Goal: Information Seeking & Learning: Learn about a topic

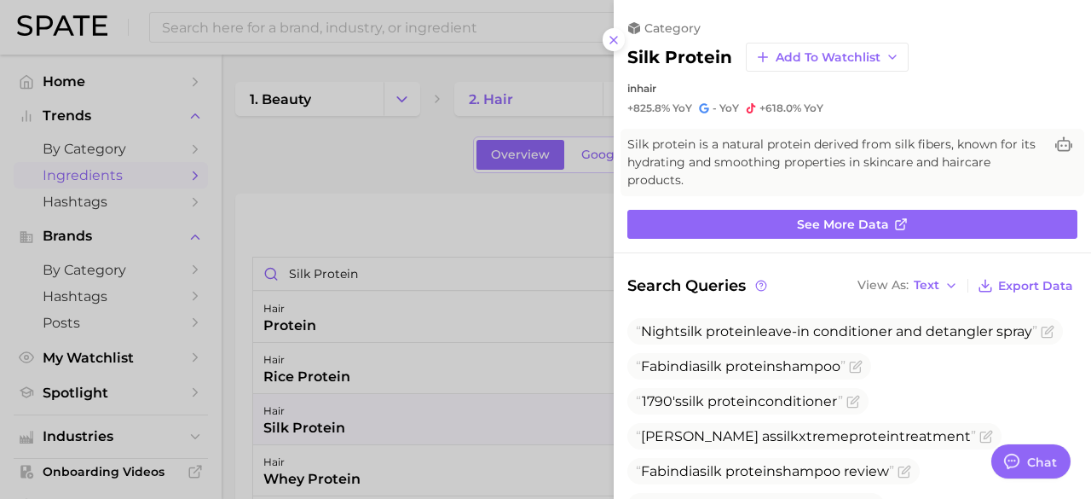
scroll to position [341, 0]
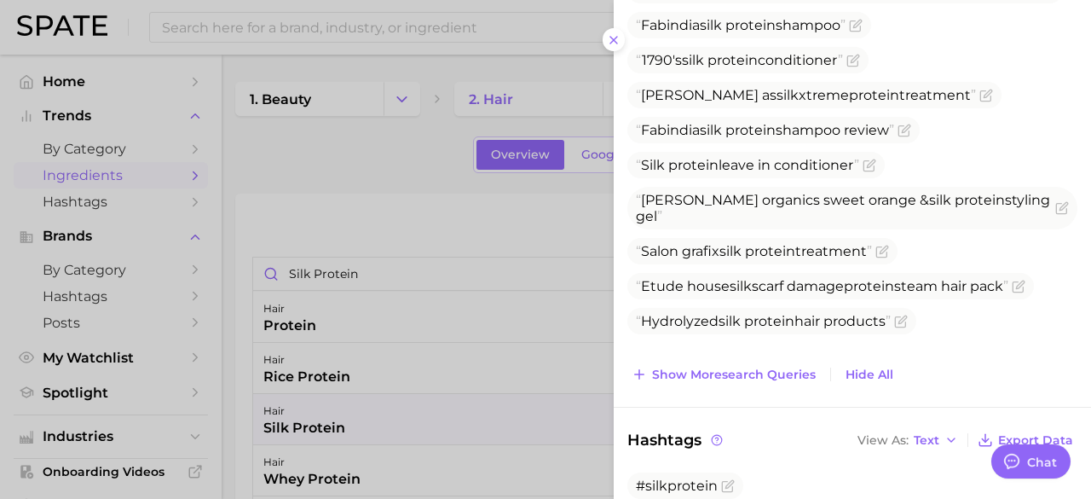
click at [390, 159] on div at bounding box center [545, 249] width 1091 height 499
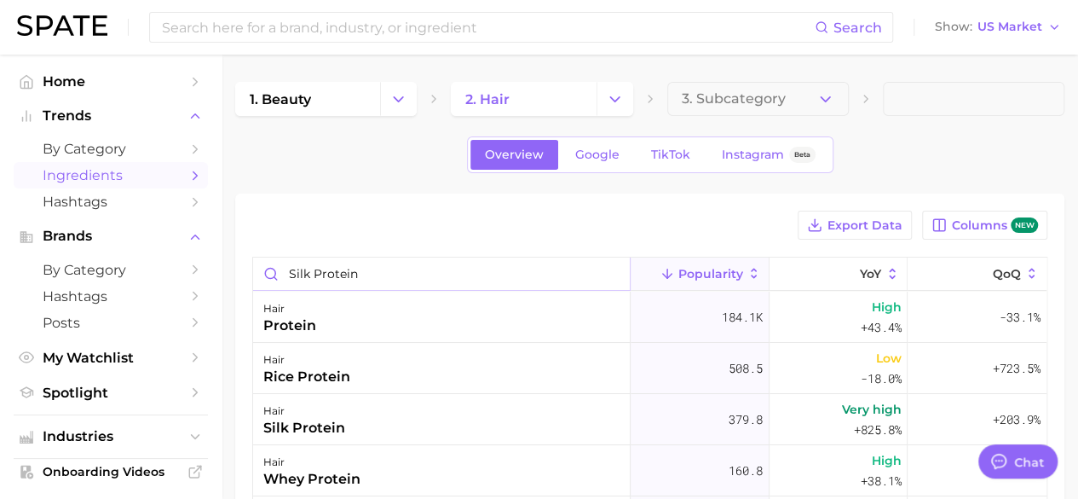
drag, startPoint x: 357, startPoint y: 280, endPoint x: 235, endPoint y: 296, distance: 122.9
click at [235, 296] on div "Export Data Columns new silk protein Popularity YoY QoQ hair protein 184.1k Hig…" at bounding box center [649, 482] width 829 height 579
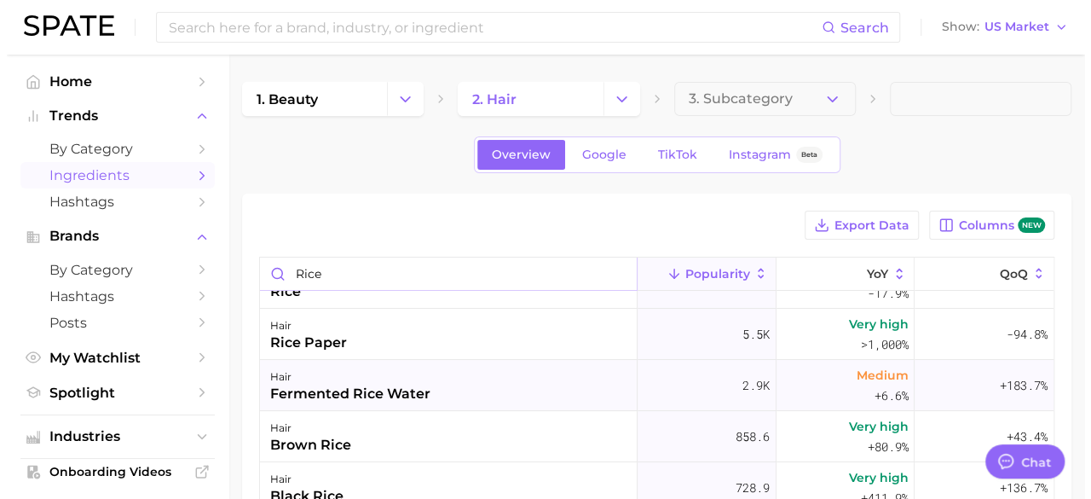
scroll to position [0, 0]
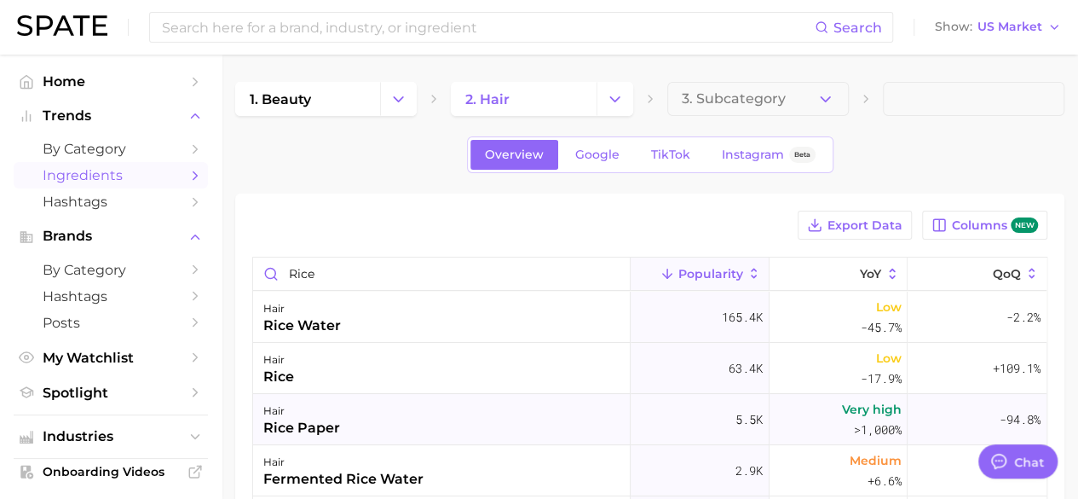
click at [322, 421] on div "rice paper" at bounding box center [301, 428] width 77 height 20
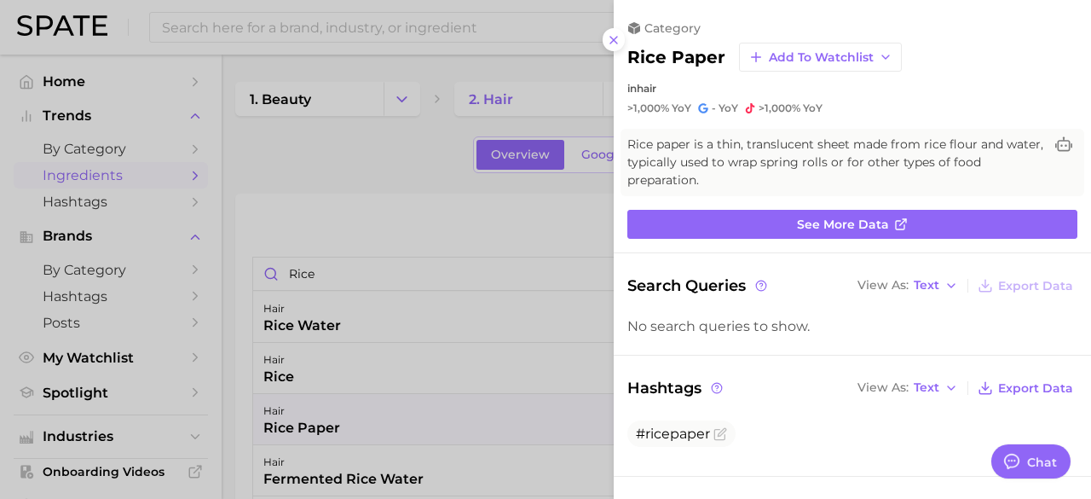
click at [450, 239] on div at bounding box center [545, 249] width 1091 height 499
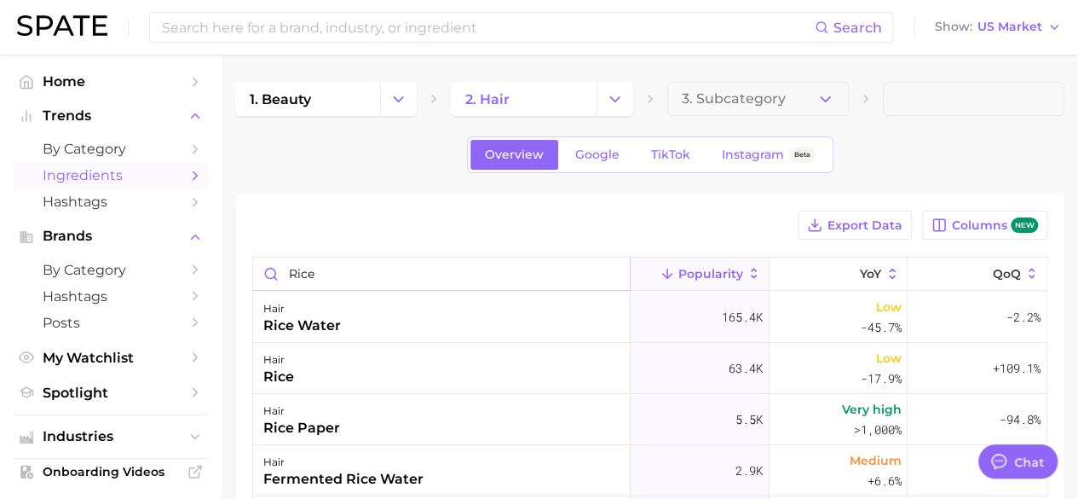
click at [363, 270] on input "rice" at bounding box center [441, 273] width 377 height 32
type input "rice protein"
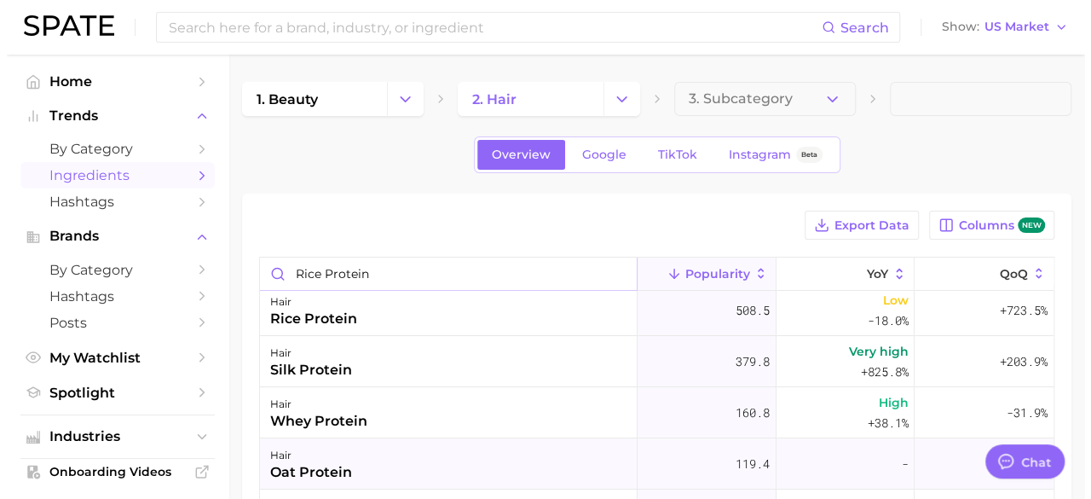
scroll to position [85, 0]
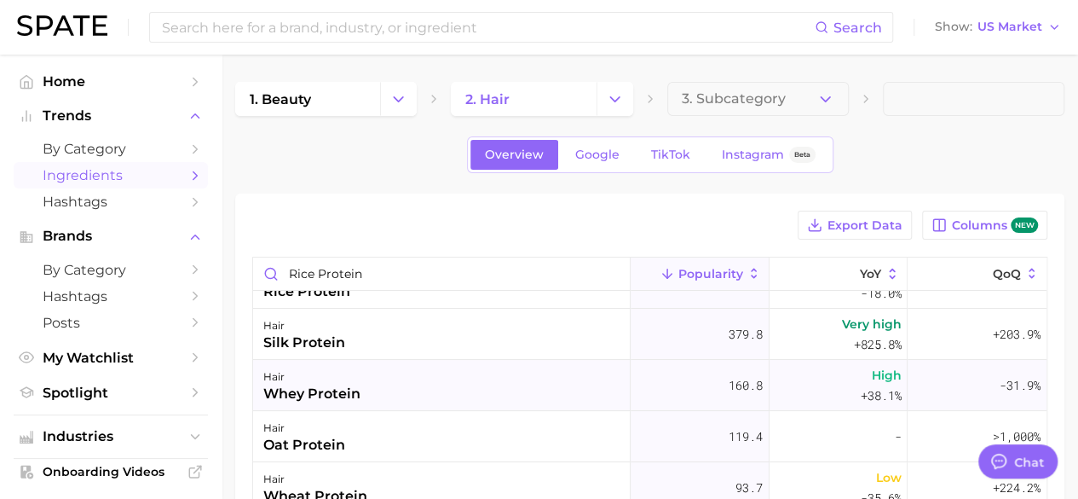
click at [349, 400] on div "whey protein" at bounding box center [311, 394] width 97 height 20
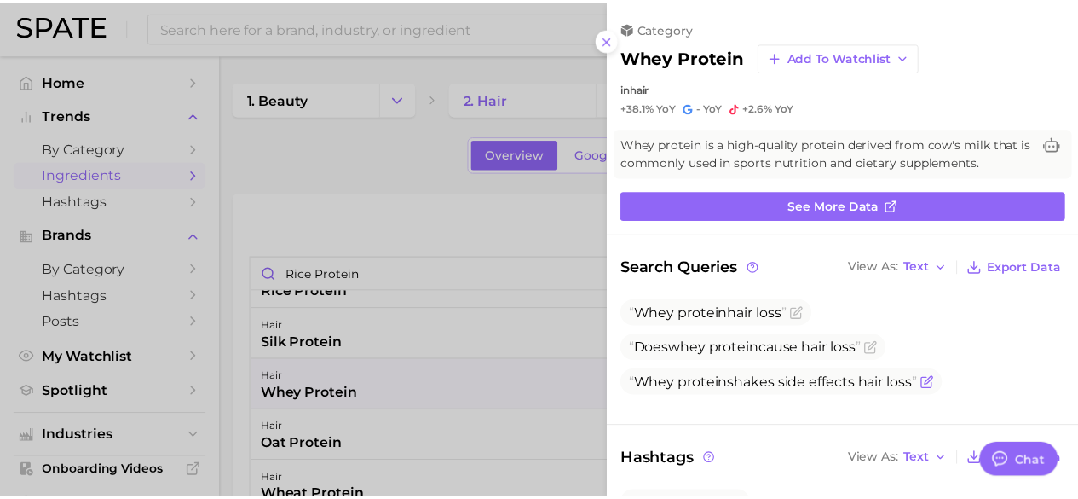
scroll to position [0, 0]
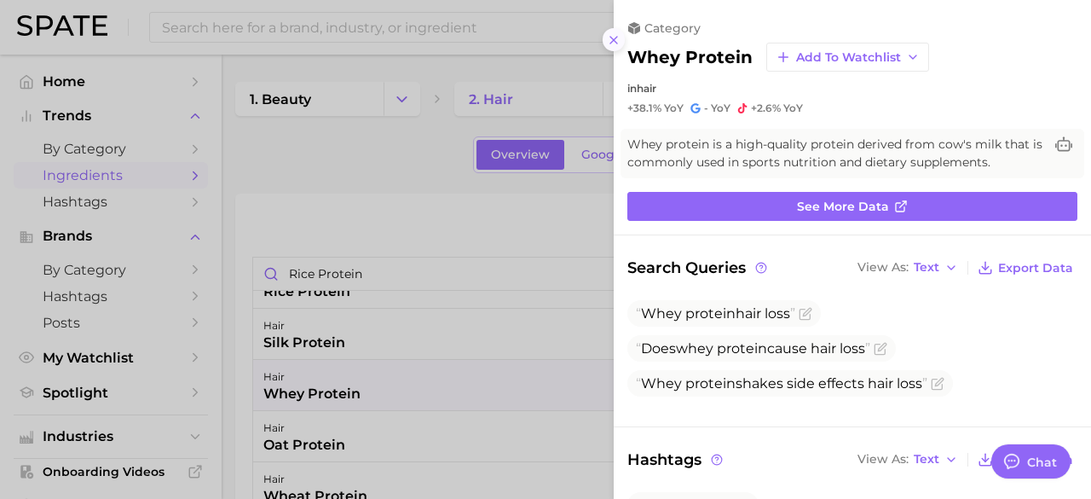
click at [620, 39] on button at bounding box center [614, 39] width 23 height 23
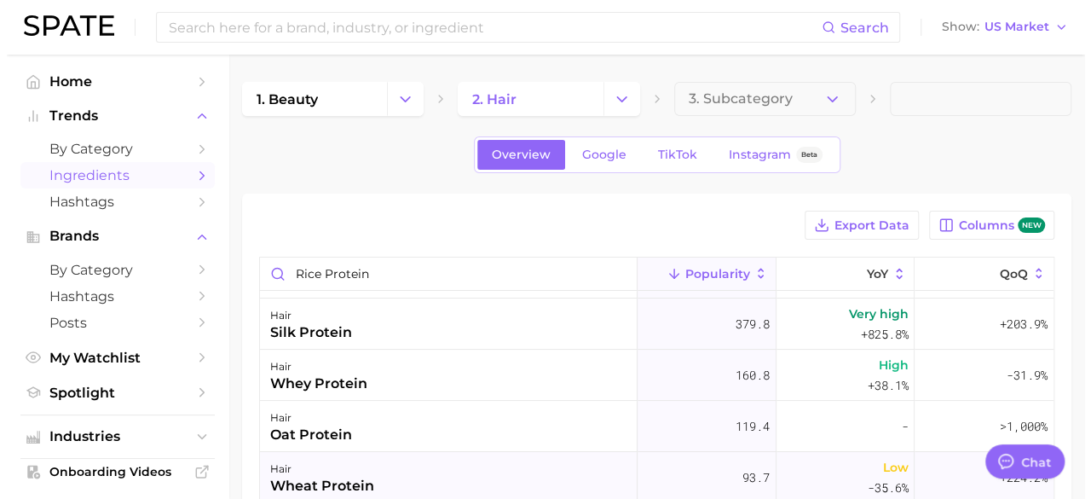
scroll to position [99, 0]
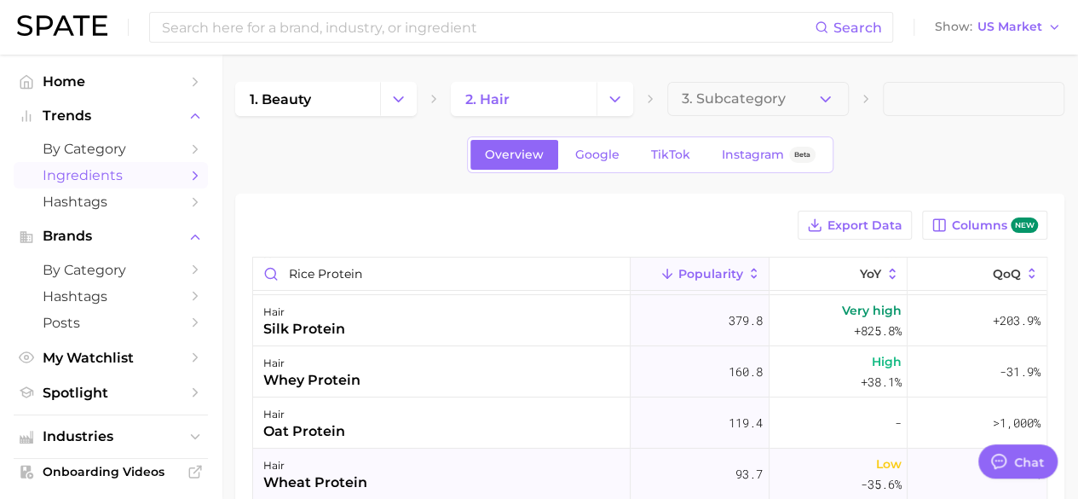
click at [369, 468] on div "hair wheat protein" at bounding box center [442, 473] width 378 height 51
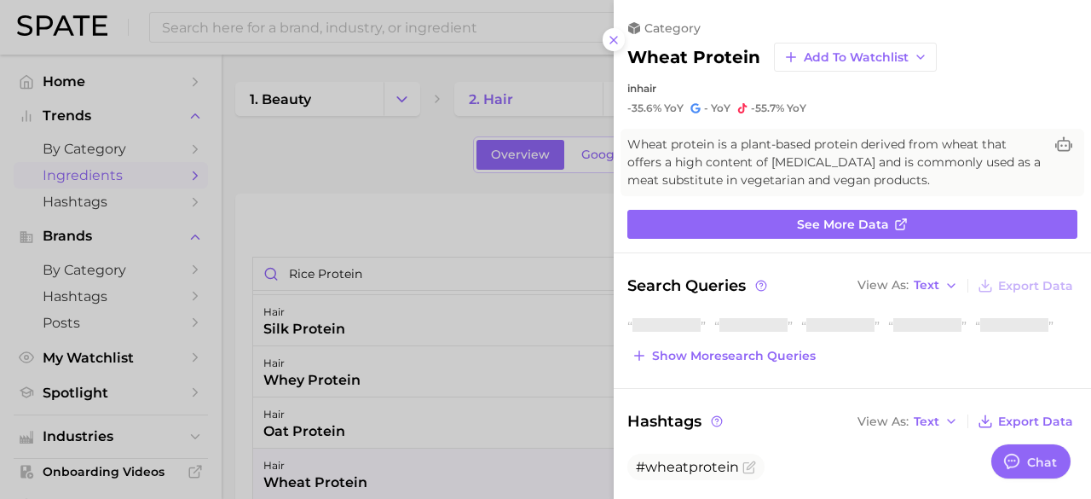
scroll to position [0, 0]
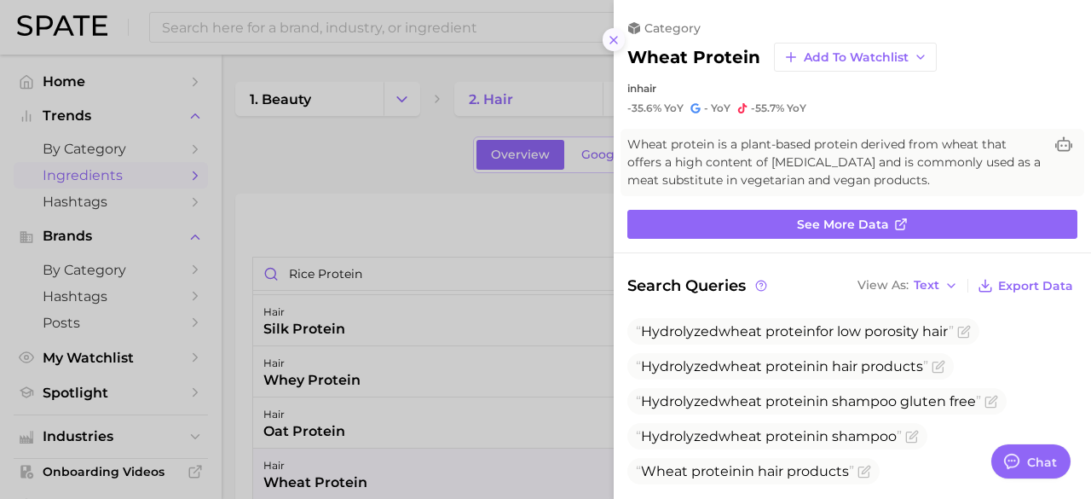
click at [618, 42] on icon at bounding box center [614, 40] width 14 height 14
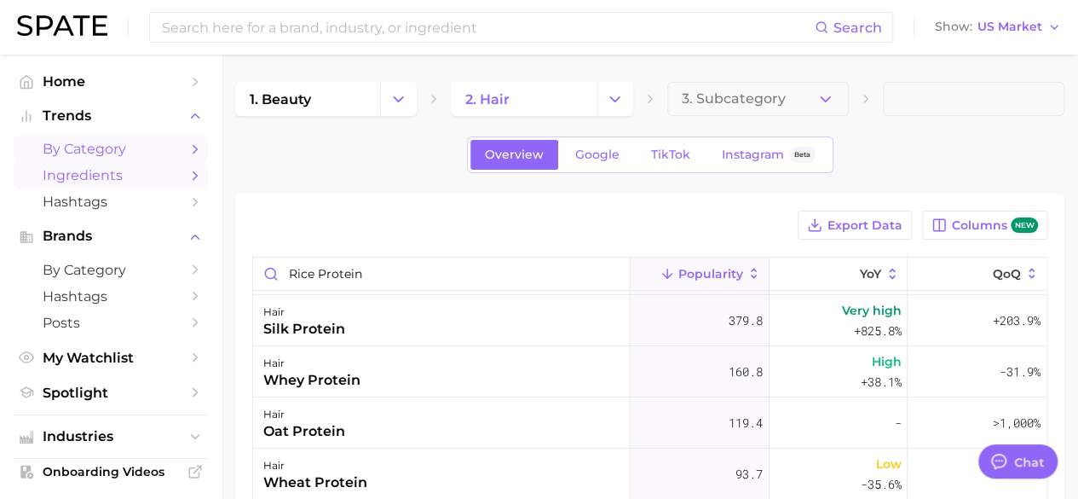
click at [111, 144] on span "by Category" at bounding box center [111, 149] width 136 height 16
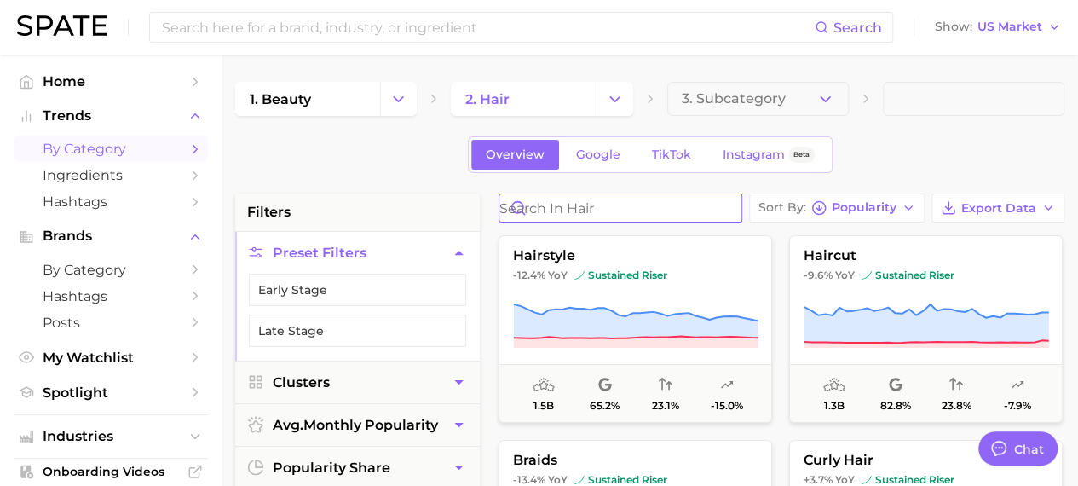
click at [583, 214] on input "Search in hair" at bounding box center [620, 207] width 242 height 27
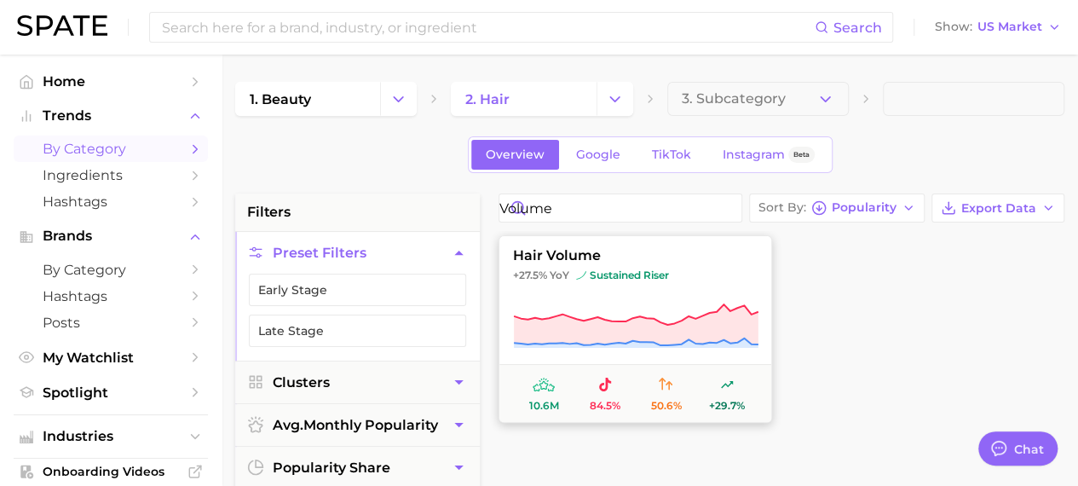
click at [585, 245] on button "hair volume +27.5% YoY sustained riser 10.6m 84.5% 50.6% +29.7%" at bounding box center [636, 328] width 274 height 187
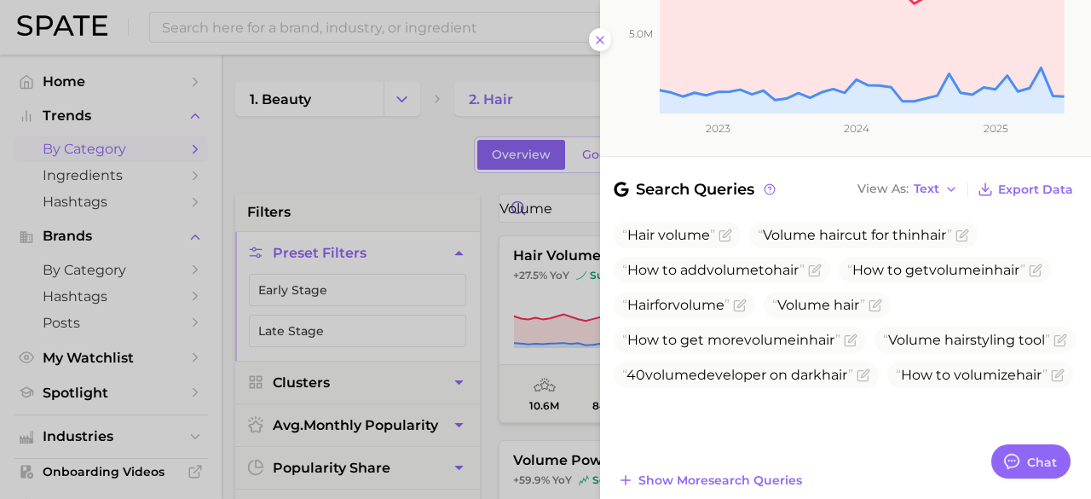
scroll to position [436, 0]
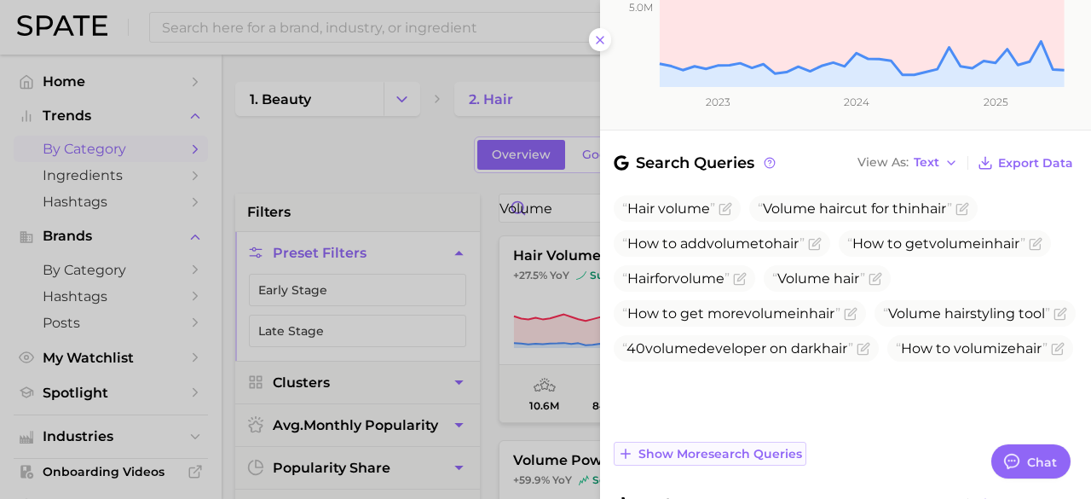
click at [722, 447] on span "Show more search queries" at bounding box center [720, 454] width 164 height 14
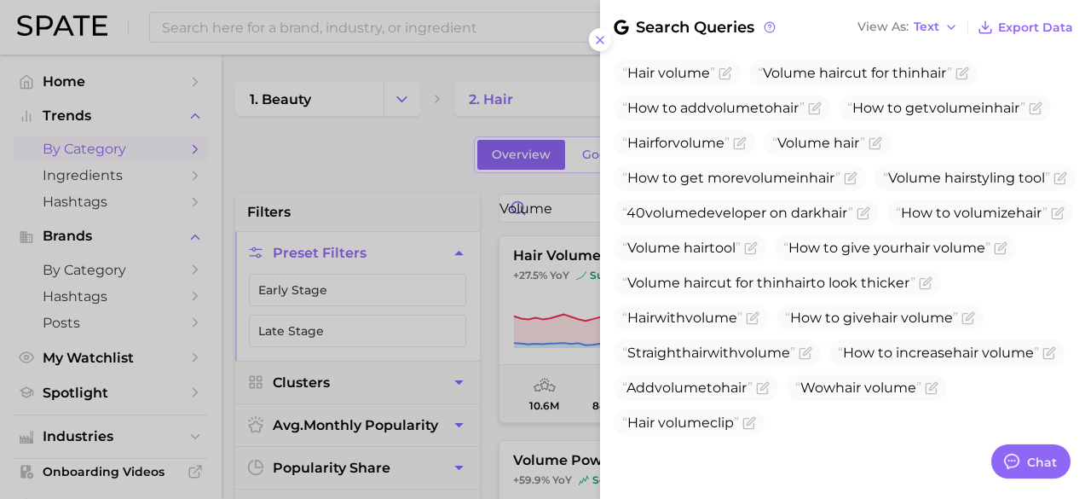
scroll to position [487, 0]
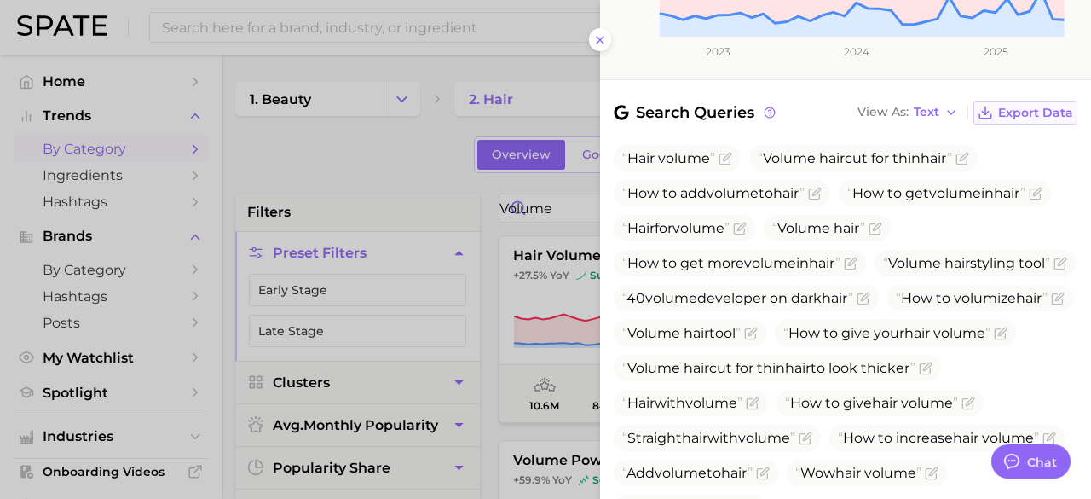
click at [1026, 106] on span "Export Data" at bounding box center [1035, 113] width 75 height 14
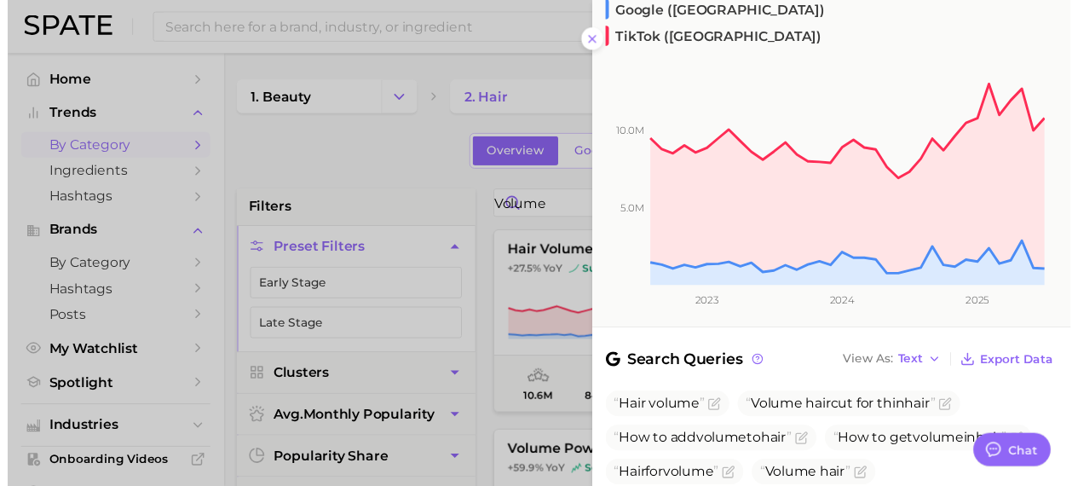
scroll to position [0, 0]
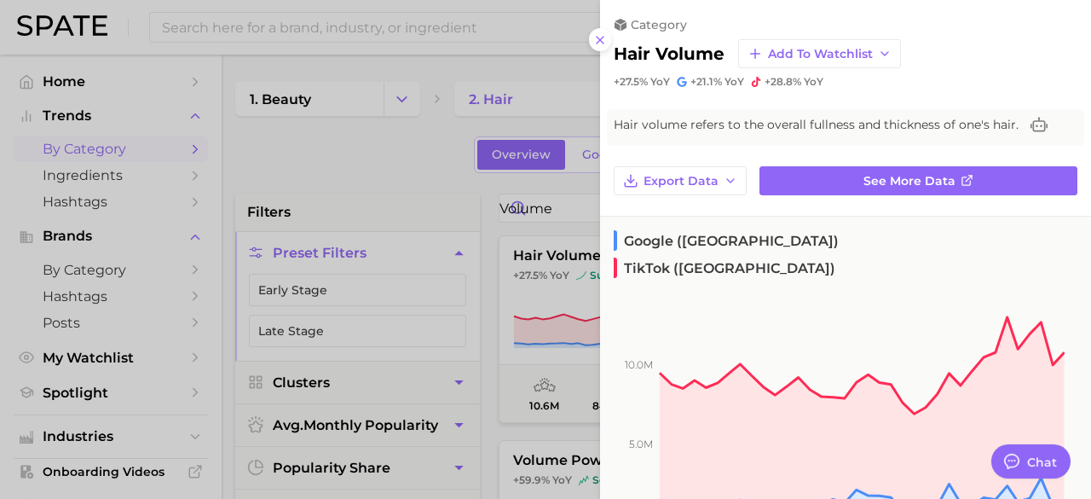
click at [388, 159] on div at bounding box center [545, 249] width 1091 height 499
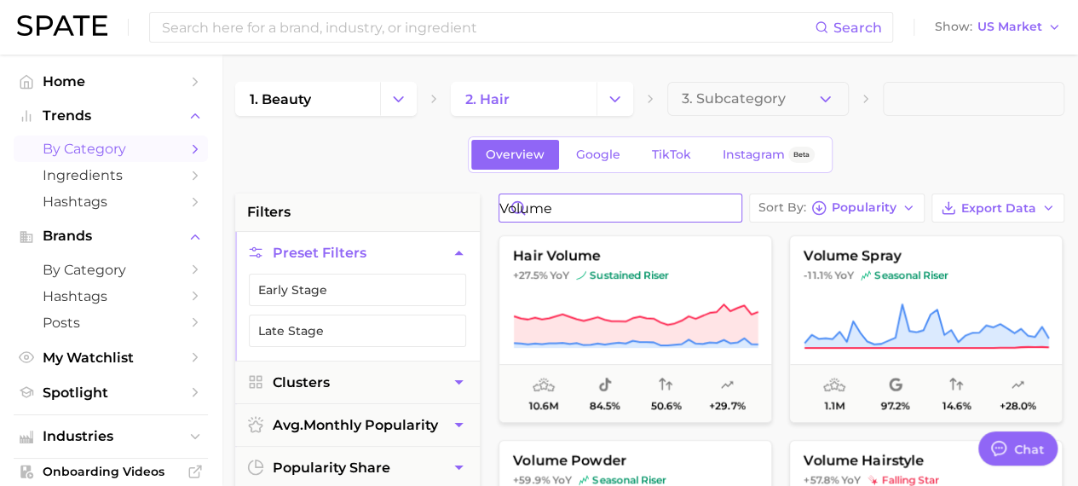
drag, startPoint x: 602, startPoint y: 205, endPoint x: 531, endPoint y: 222, distance: 72.8
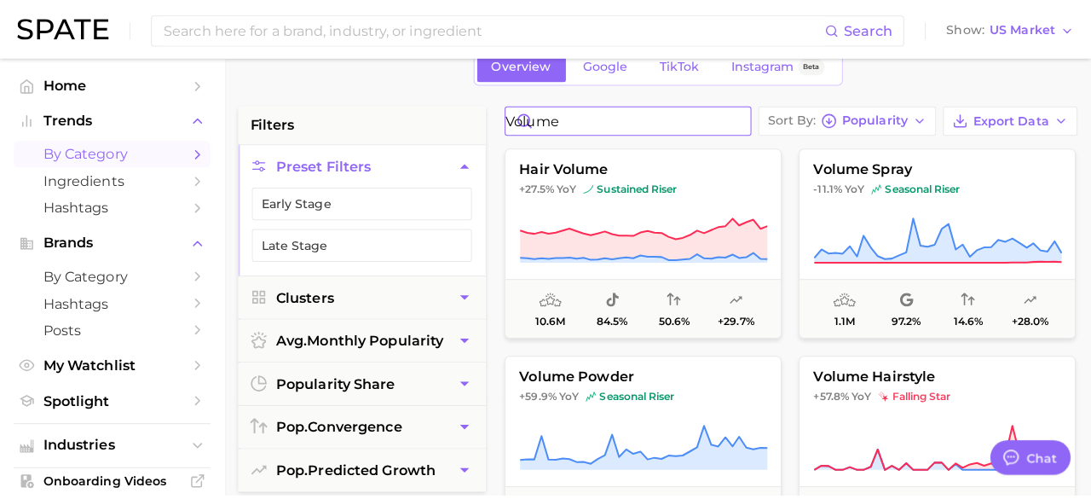
scroll to position [85, 0]
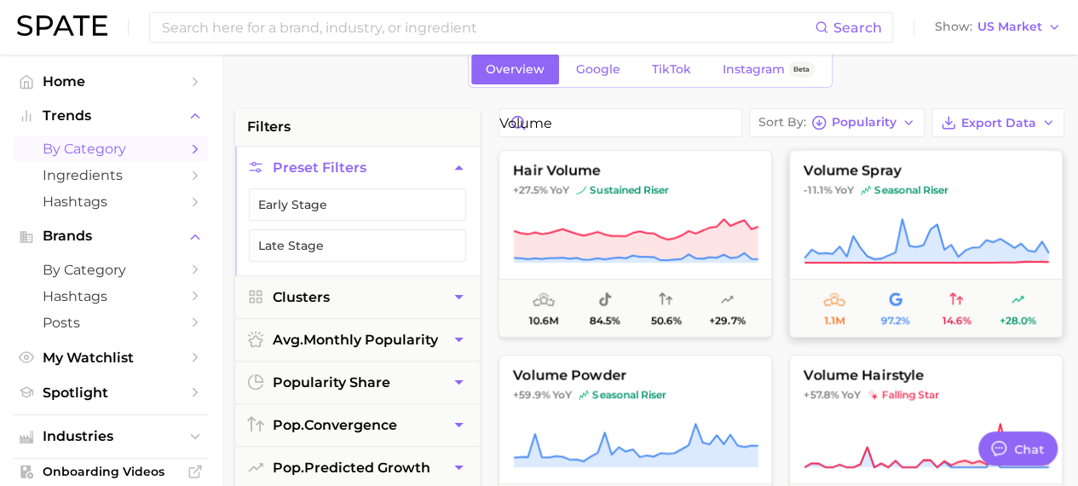
click at [870, 166] on span "volume spray" at bounding box center [926, 170] width 272 height 15
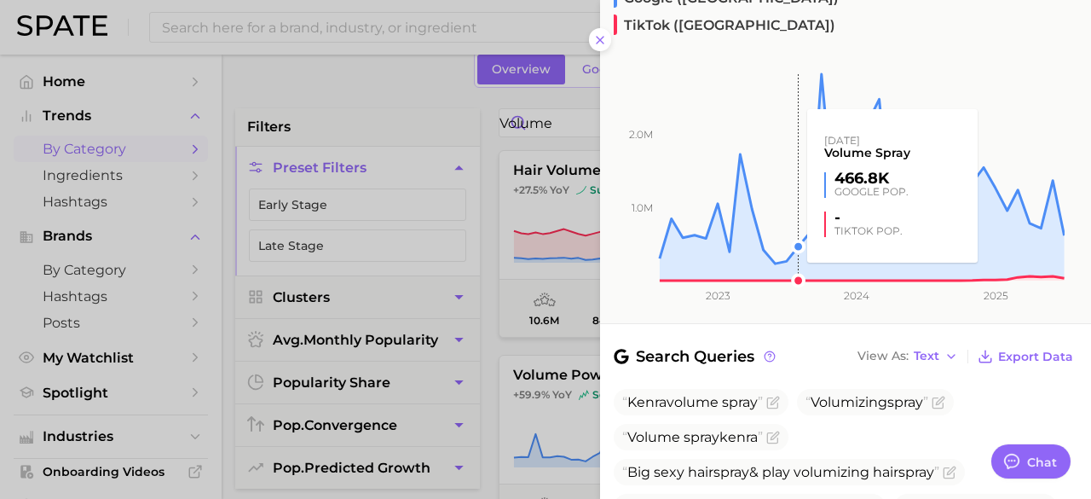
scroll to position [426, 0]
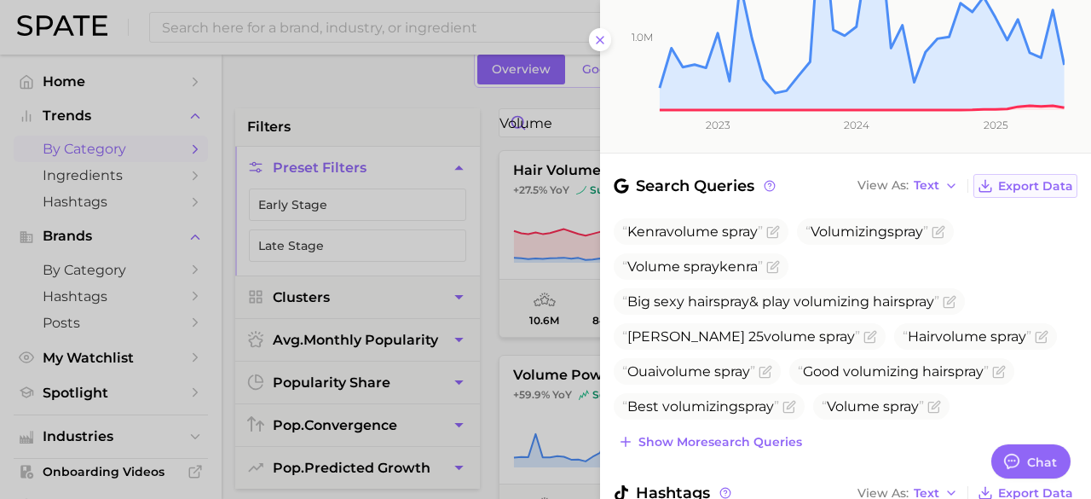
click at [1022, 179] on span "Export Data" at bounding box center [1035, 186] width 75 height 14
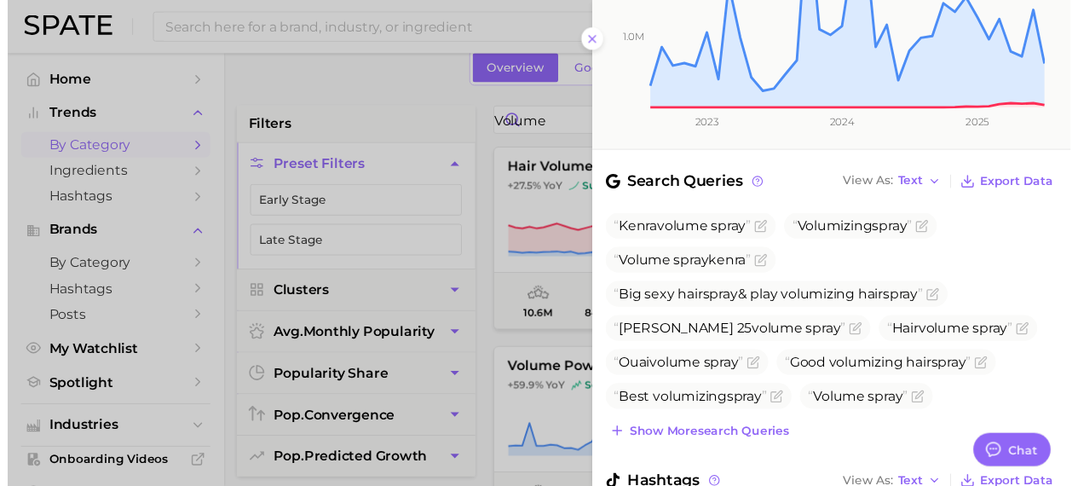
scroll to position [85, 0]
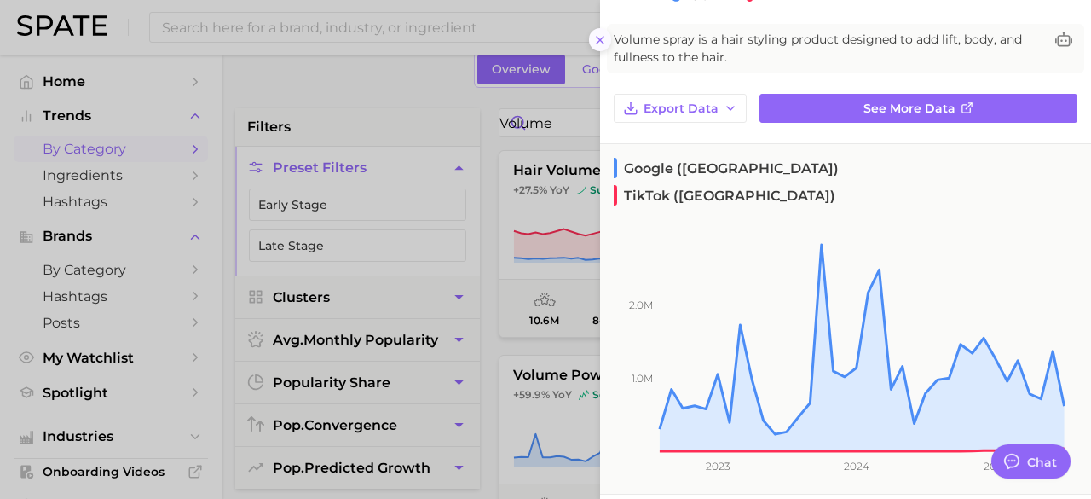
click at [591, 42] on button at bounding box center [600, 39] width 23 height 23
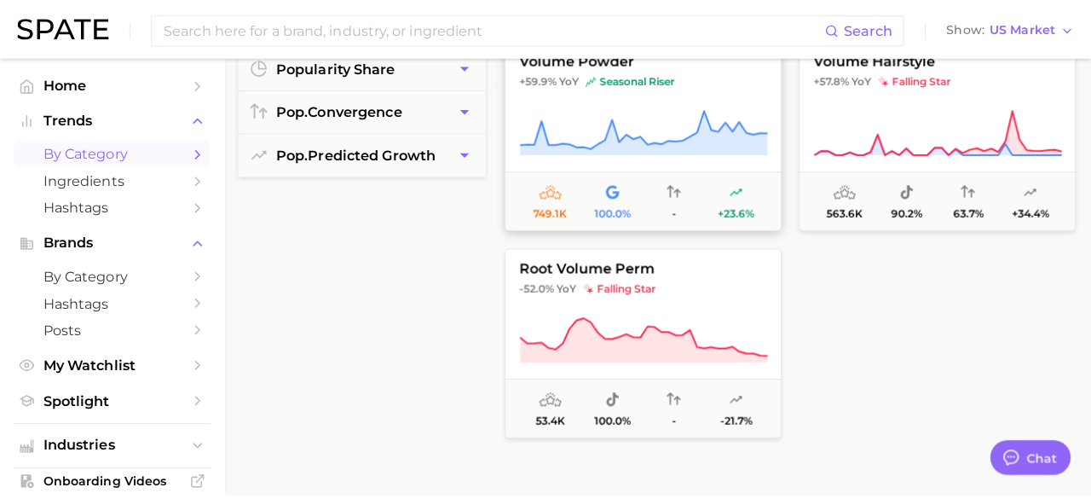
scroll to position [256, 0]
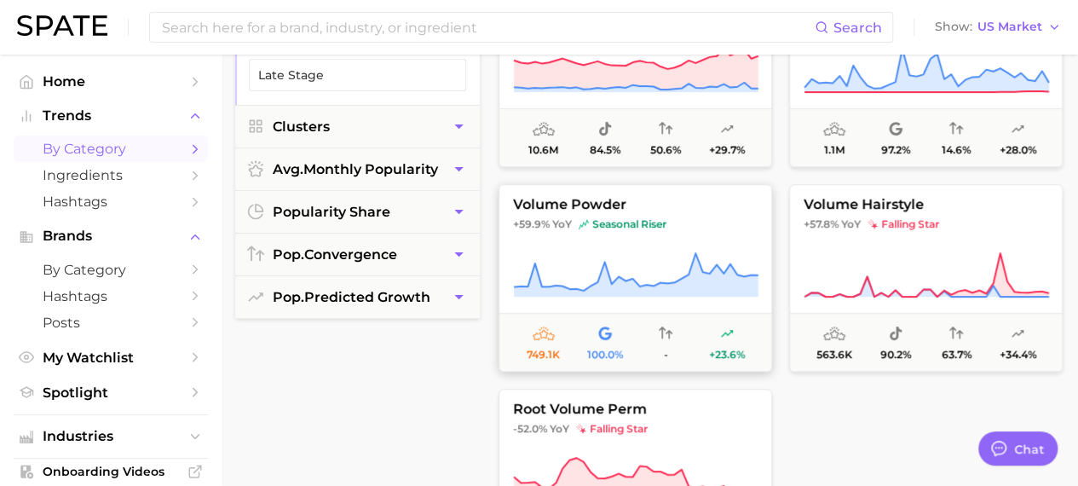
click at [606, 230] on button "volume powder +59.9% YoY seasonal riser 749.1k 100.0% - +23.6%" at bounding box center [636, 277] width 274 height 187
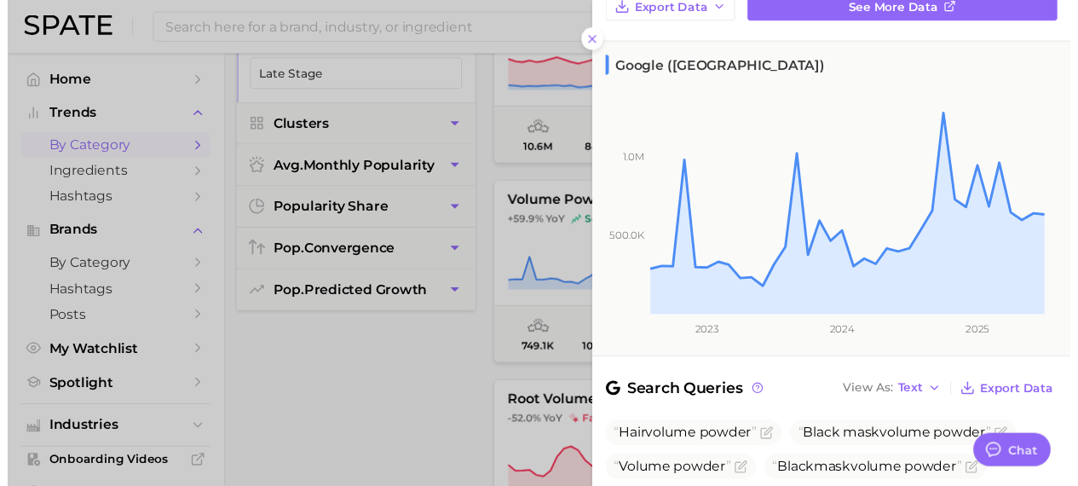
scroll to position [157, 0]
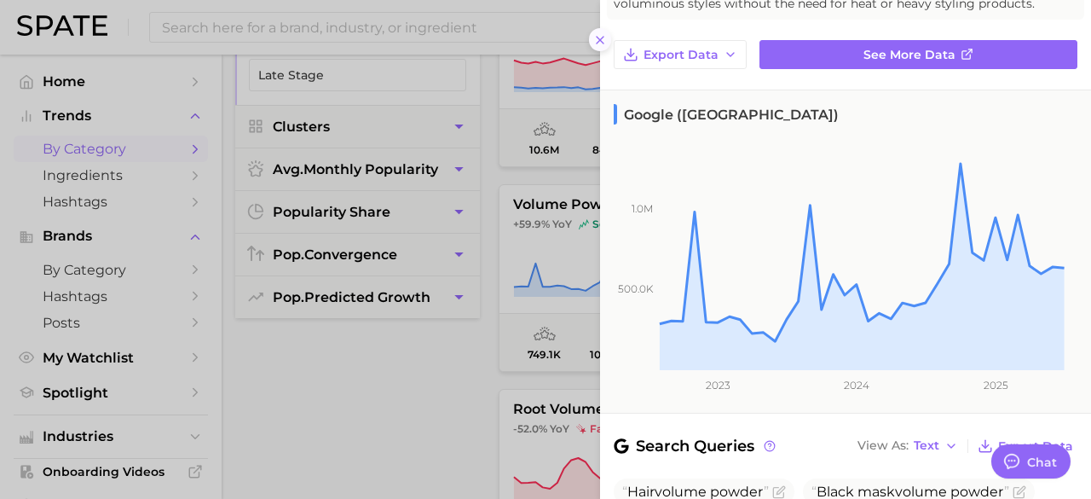
click at [597, 45] on icon at bounding box center [600, 40] width 14 height 14
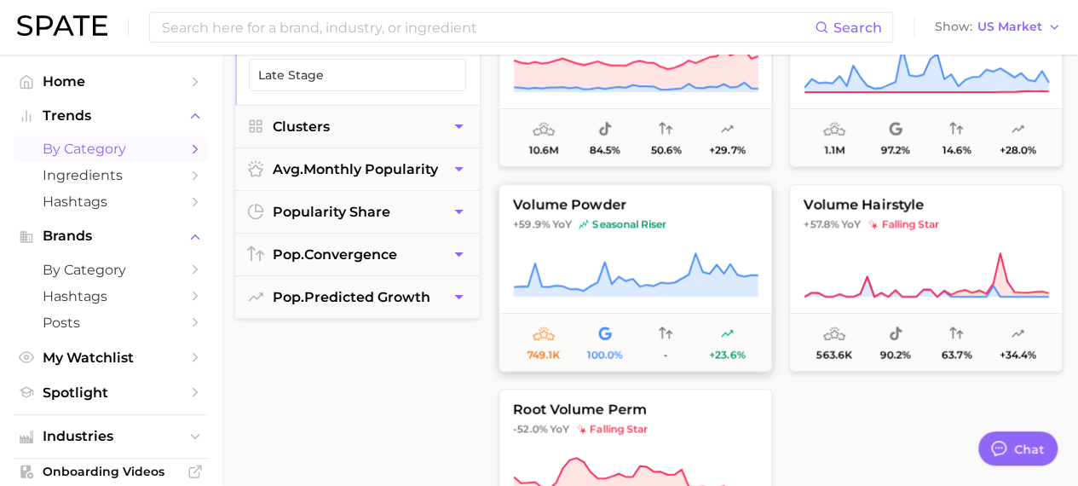
click at [598, 229] on span "seasonal riser" at bounding box center [623, 224] width 88 height 14
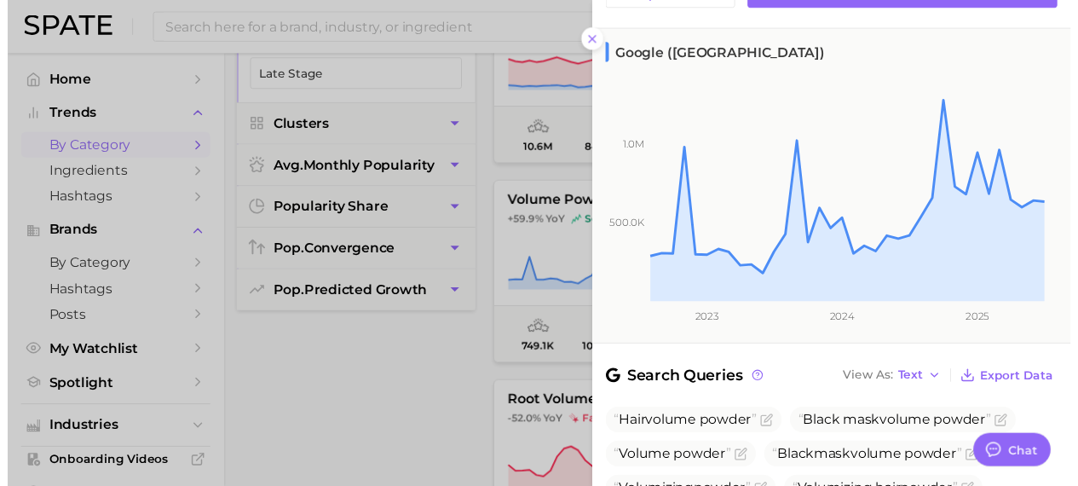
scroll to position [72, 0]
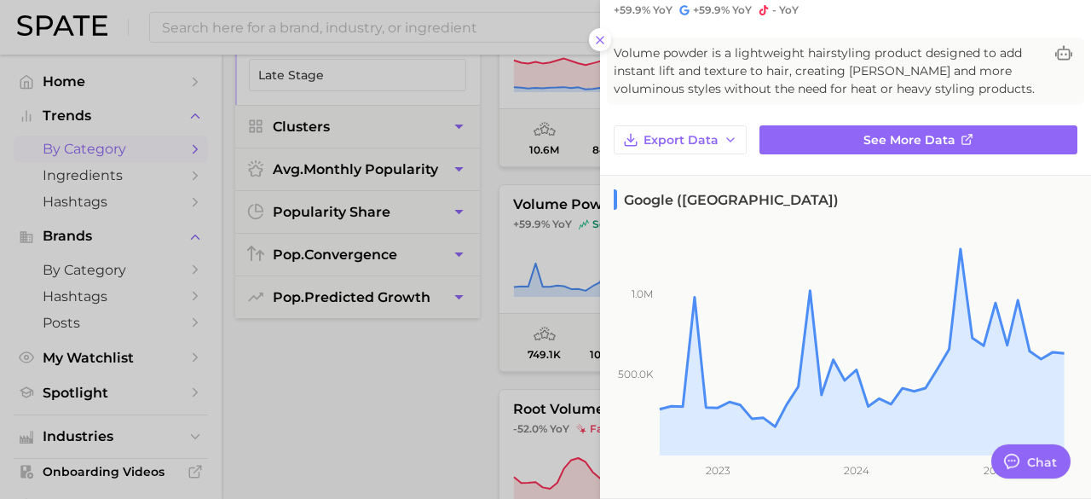
click at [430, 426] on div at bounding box center [545, 249] width 1091 height 499
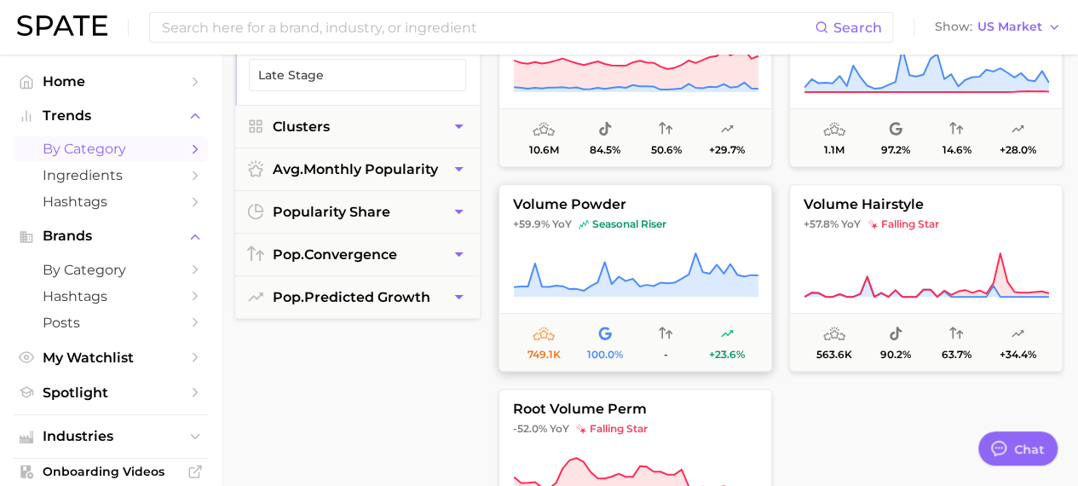
scroll to position [0, 0]
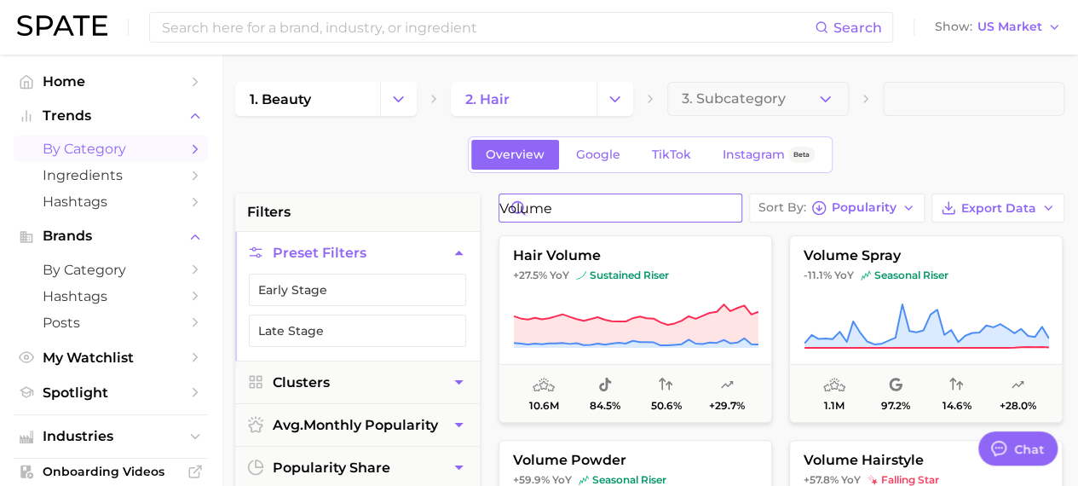
drag, startPoint x: 626, startPoint y: 200, endPoint x: 468, endPoint y: 211, distance: 158.1
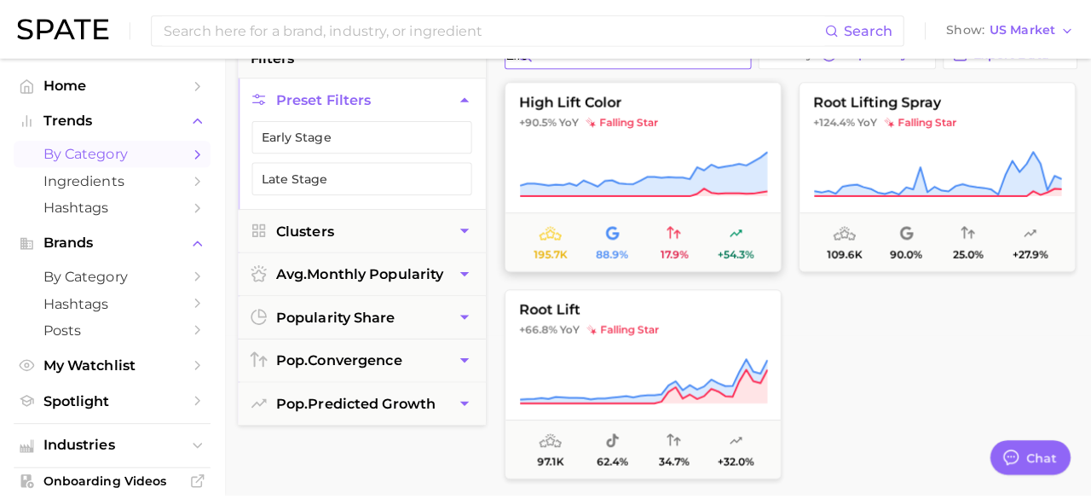
scroll to position [170, 0]
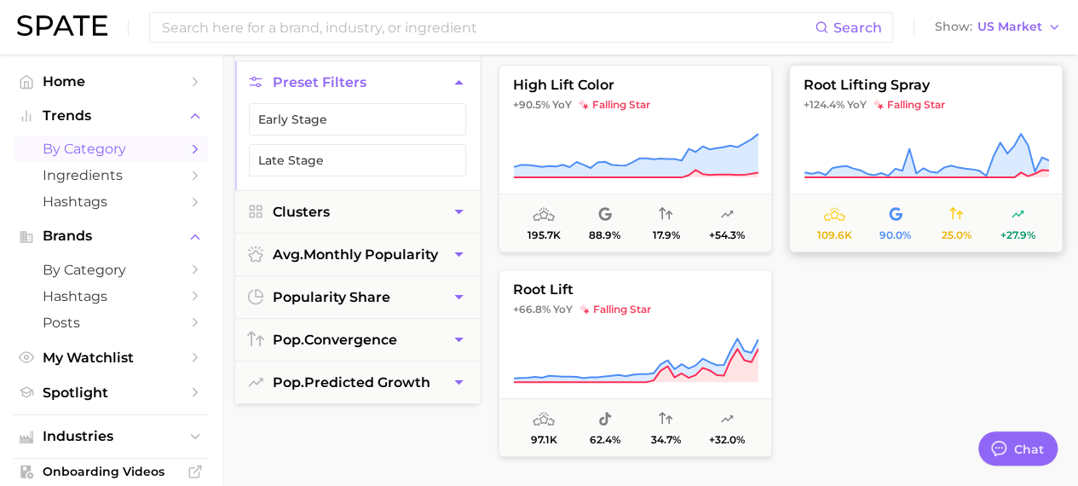
click at [868, 88] on span "root lifting spray" at bounding box center [926, 85] width 272 height 15
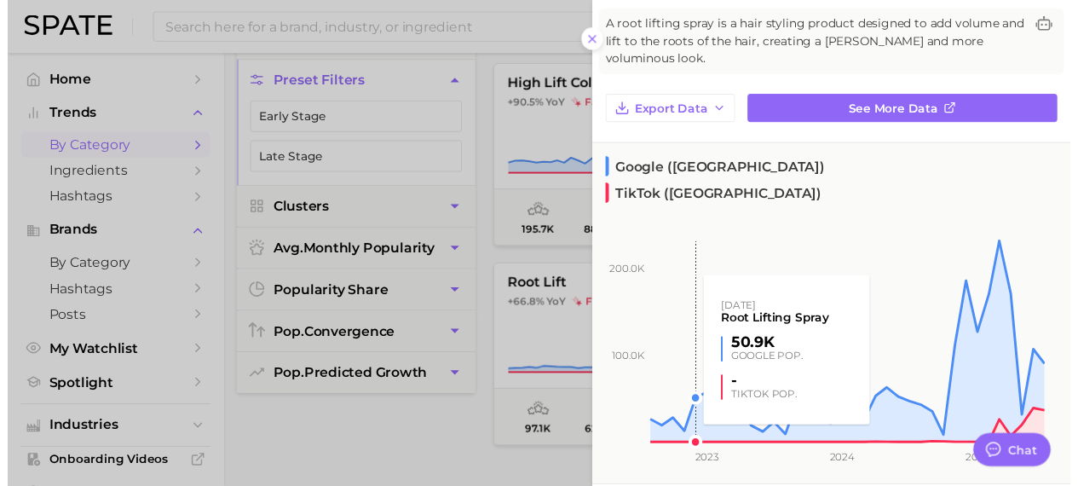
scroll to position [0, 0]
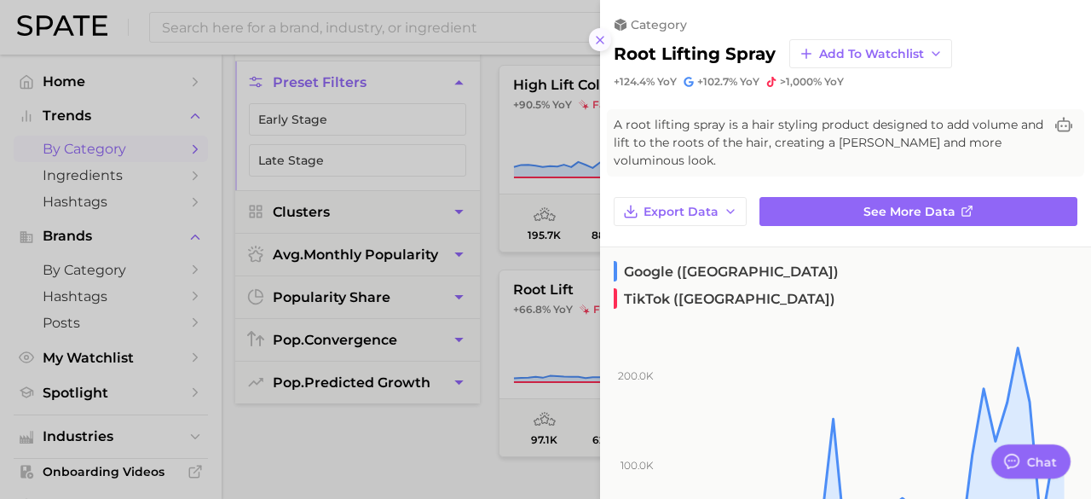
click at [604, 40] on icon at bounding box center [600, 40] width 14 height 14
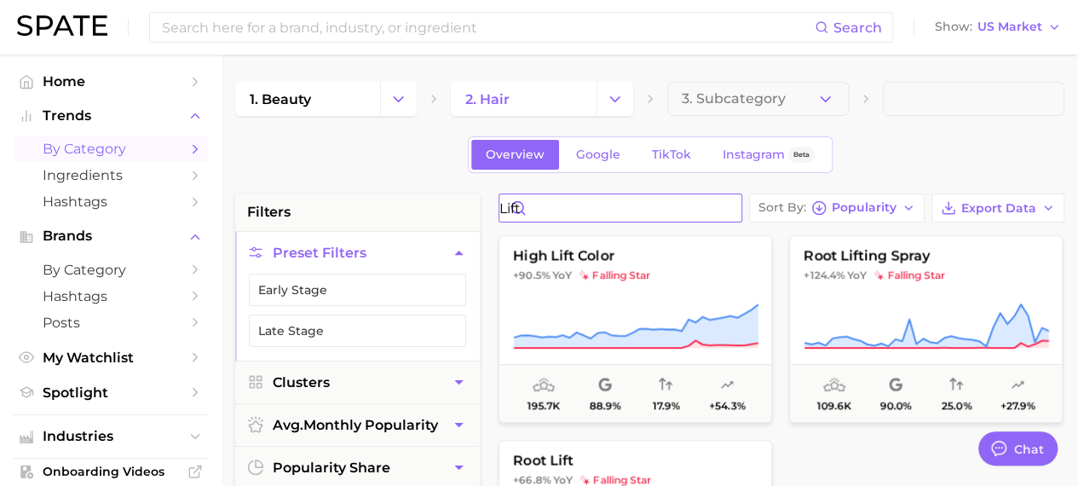
drag, startPoint x: 636, startPoint y: 214, endPoint x: 479, endPoint y: 184, distance: 159.6
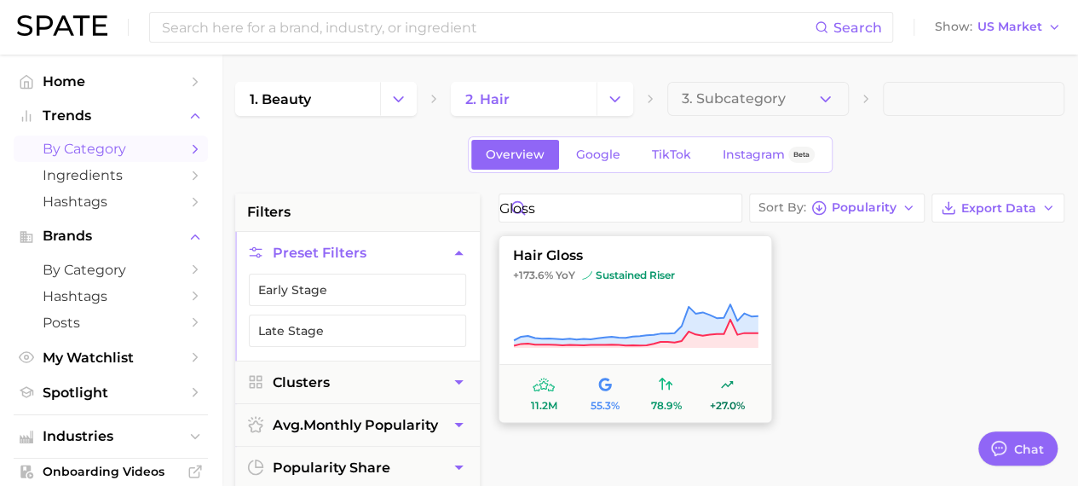
click at [645, 275] on span "sustained riser" at bounding box center [628, 275] width 93 height 14
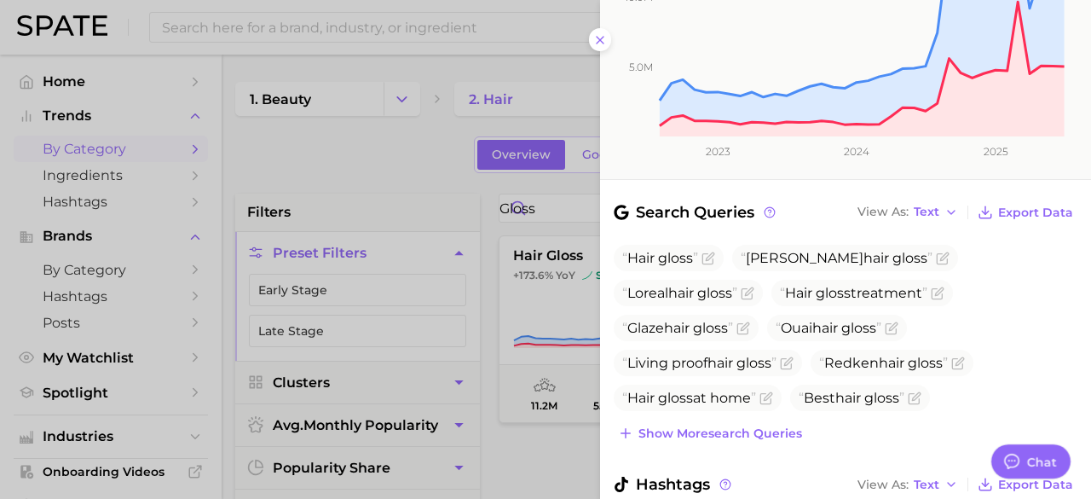
scroll to position [426, 0]
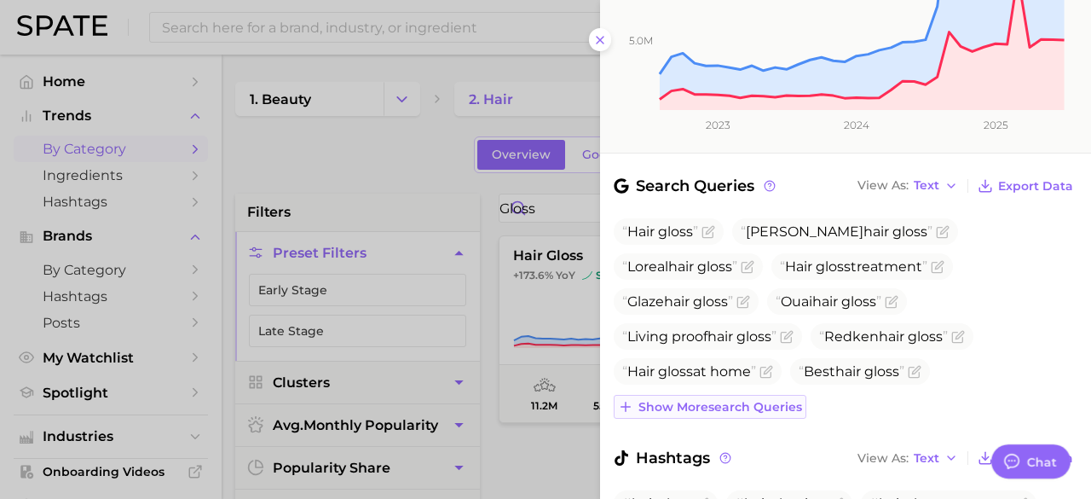
click at [691, 400] on span "Show more search queries" at bounding box center [720, 407] width 164 height 14
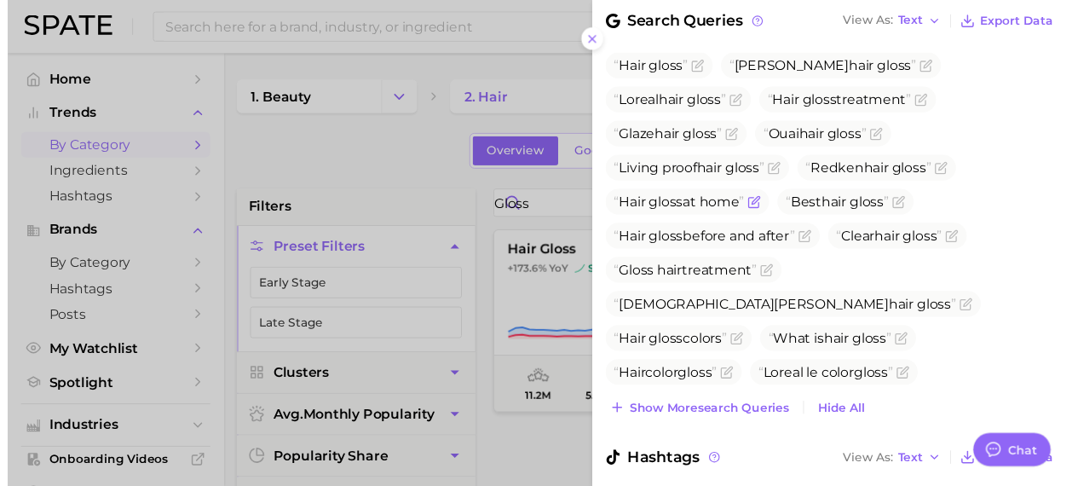
scroll to position [597, 0]
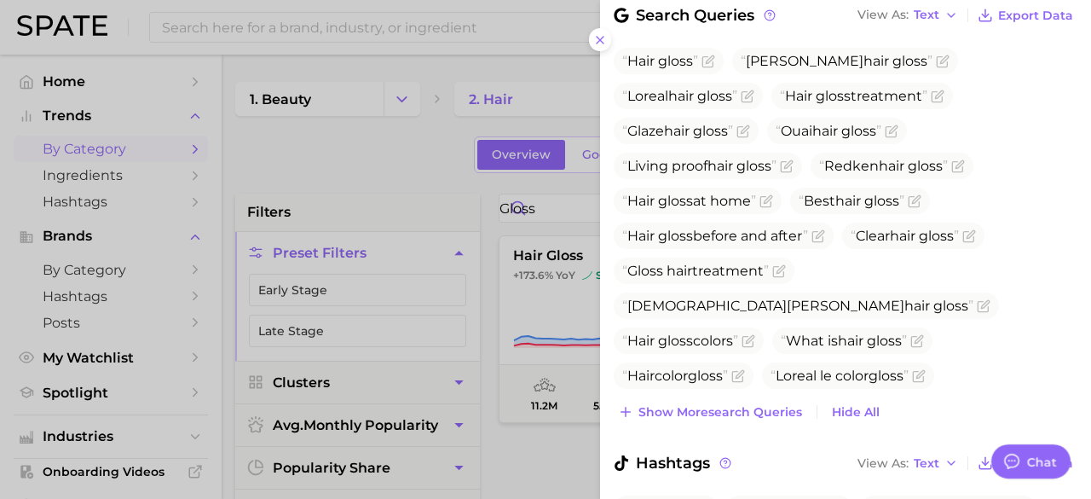
click at [422, 177] on div at bounding box center [545, 249] width 1091 height 499
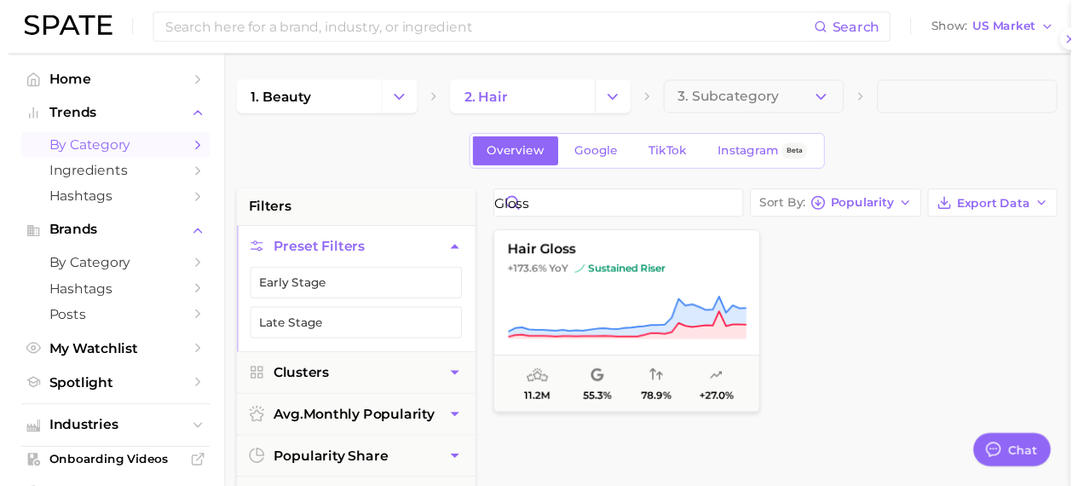
scroll to position [0, 0]
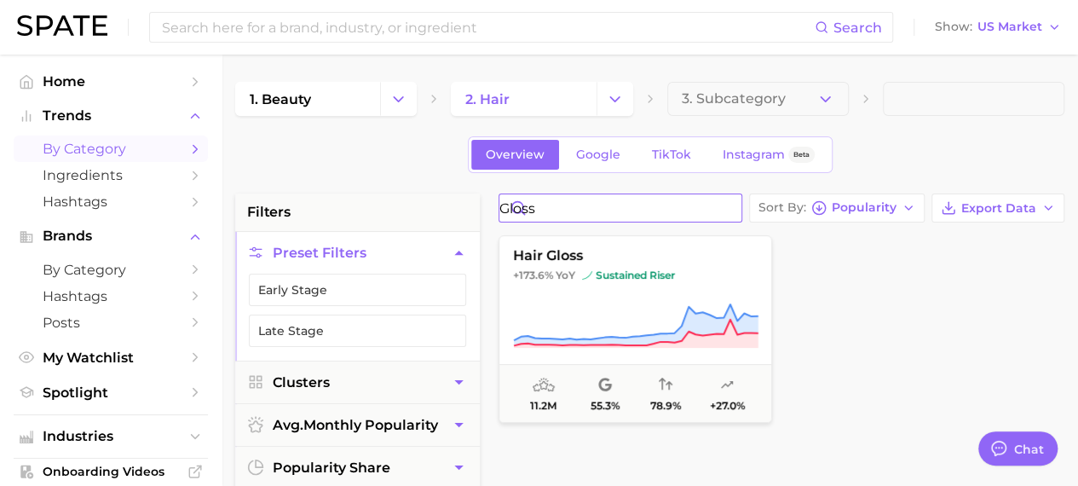
drag, startPoint x: 600, startPoint y: 201, endPoint x: 381, endPoint y: 241, distance: 222.7
type input "frizz"
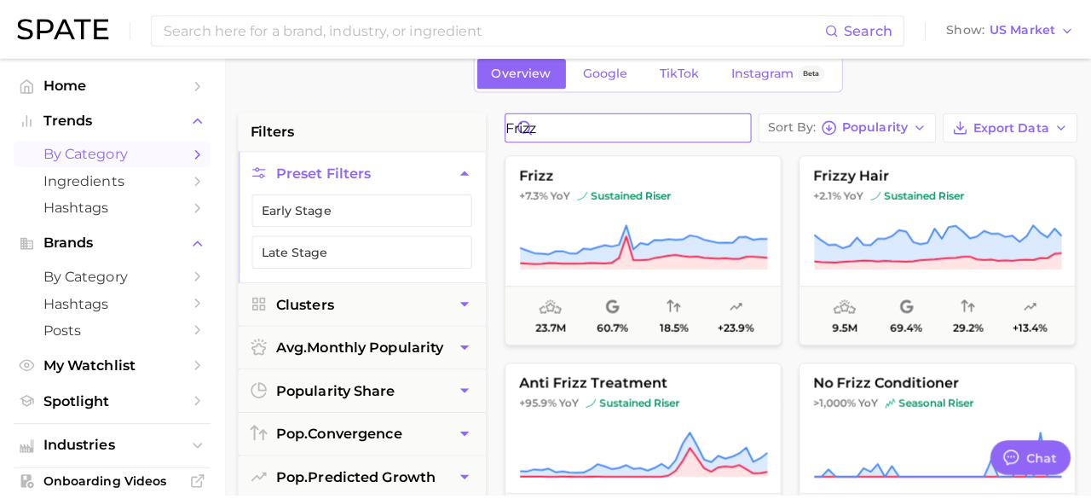
scroll to position [170, 0]
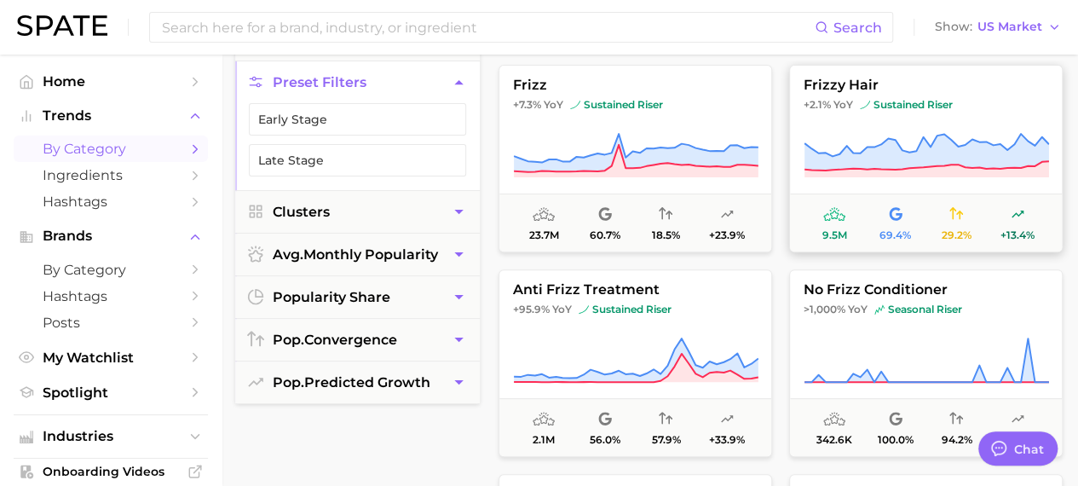
click at [901, 89] on span "frizzy hair" at bounding box center [926, 85] width 272 height 15
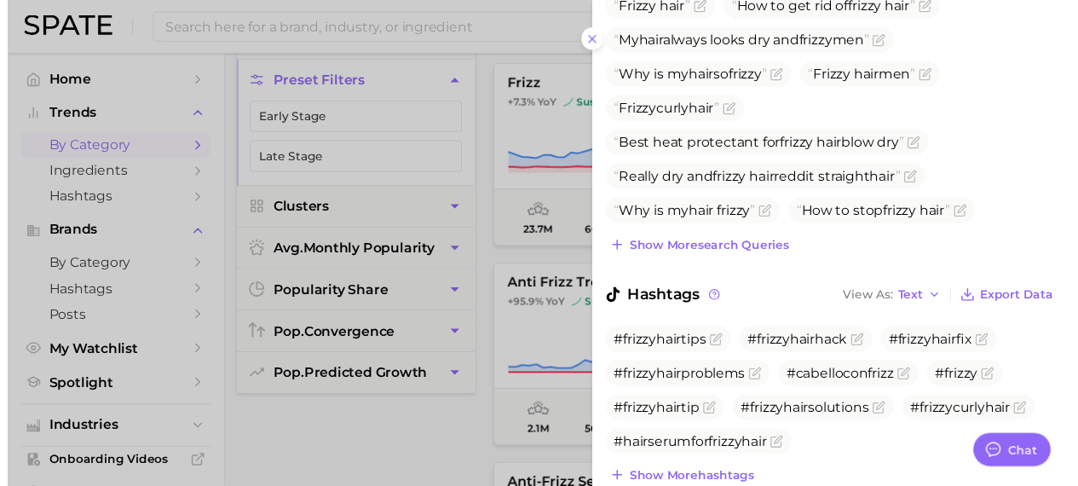
scroll to position [678, 0]
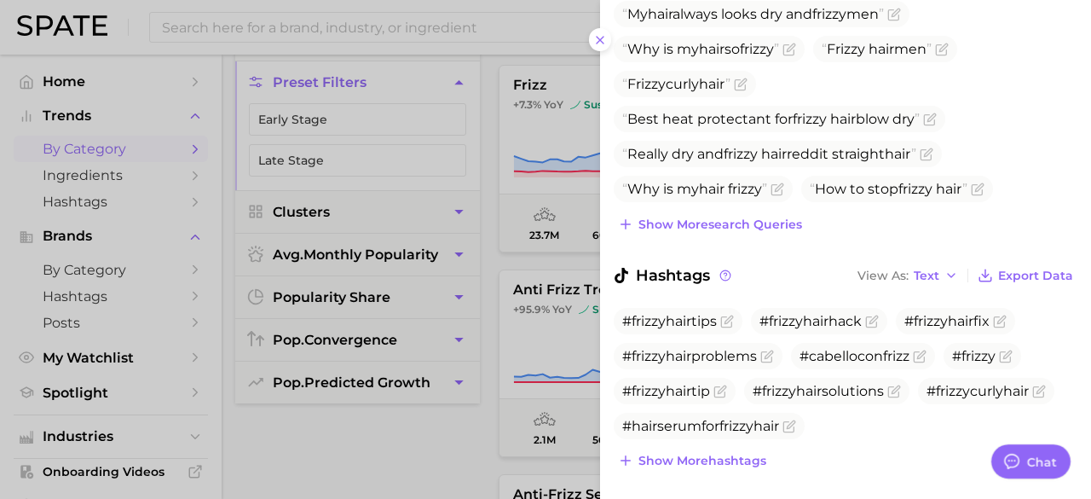
click at [494, 77] on div at bounding box center [545, 249] width 1091 height 499
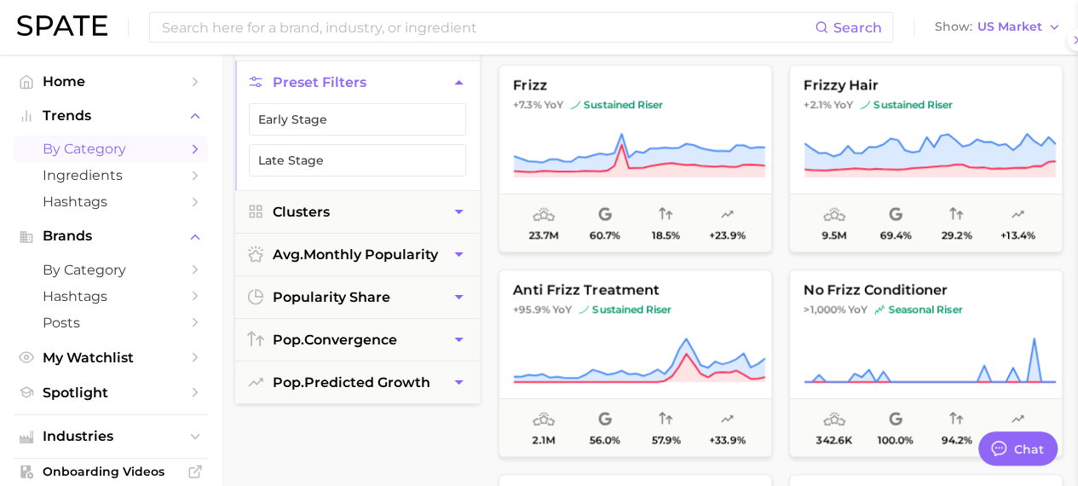
scroll to position [0, 0]
